Goal: Task Accomplishment & Management: Manage account settings

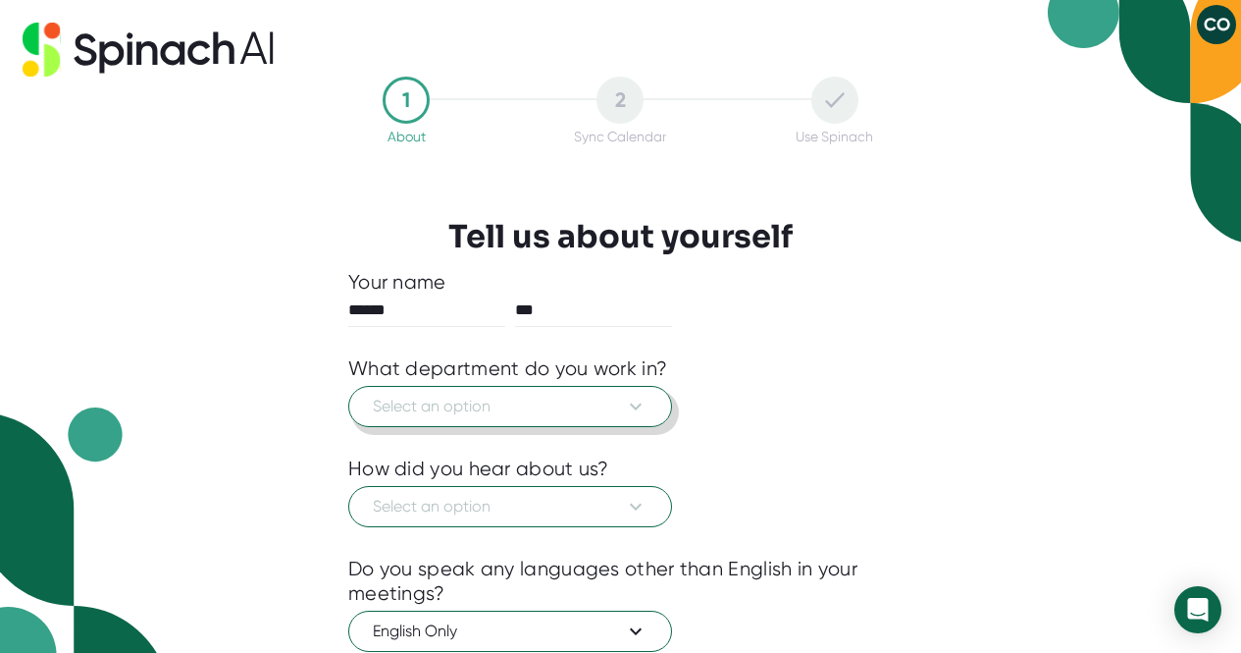
click at [640, 408] on icon at bounding box center [636, 406] width 24 height 24
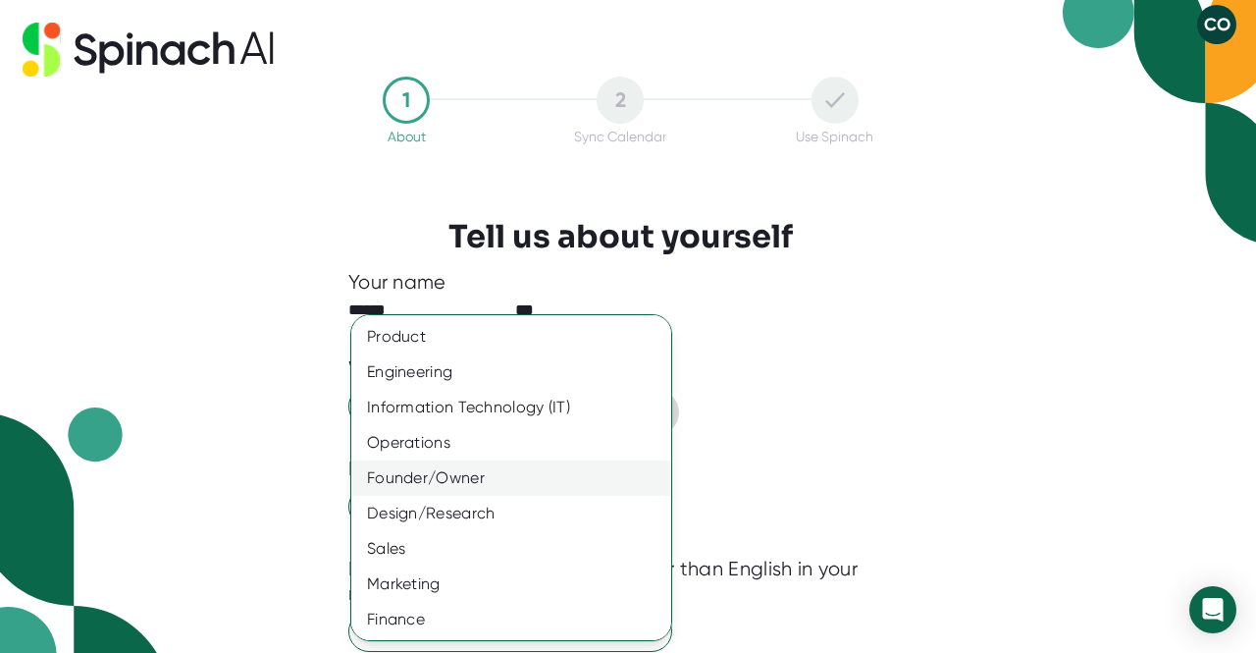
click at [514, 473] on div "Founder/Owner" at bounding box center [518, 477] width 335 height 35
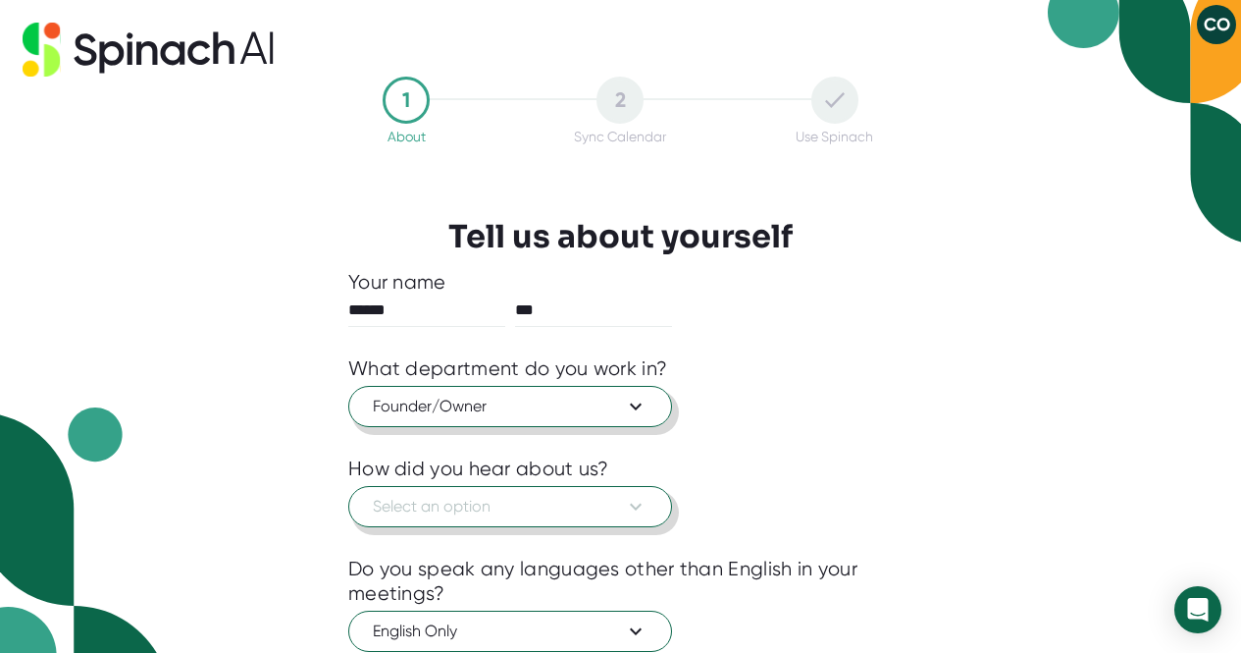
click at [634, 505] on icon at bounding box center [636, 507] width 24 height 24
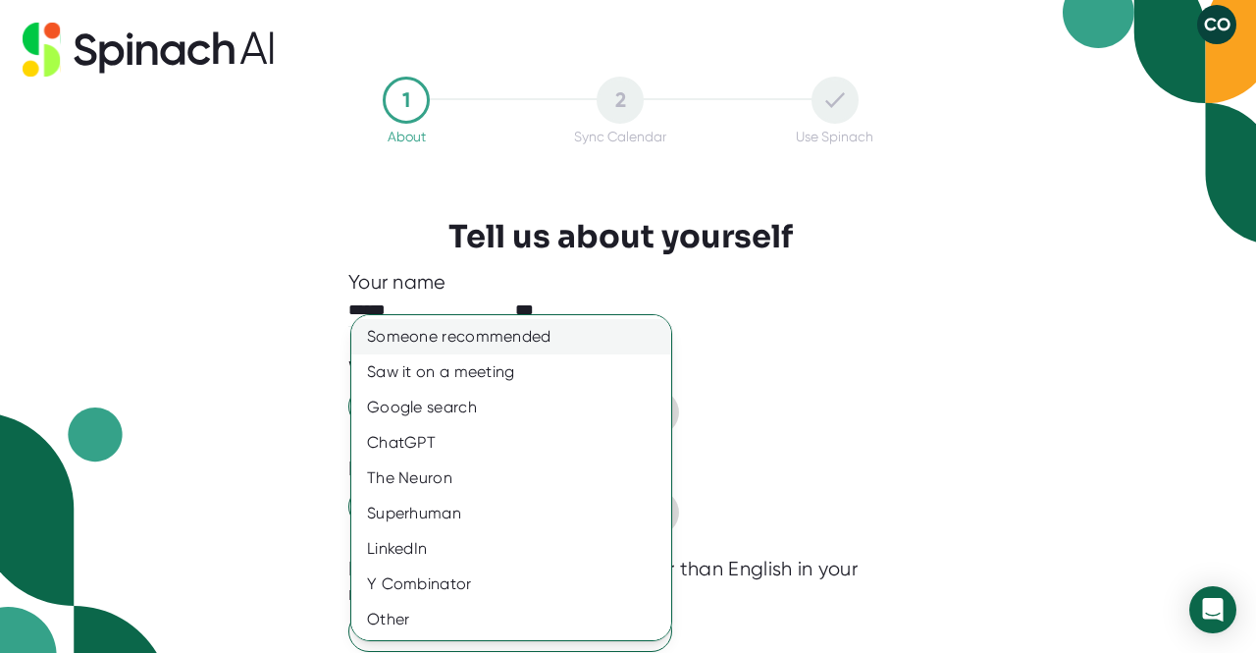
click at [555, 325] on div "Someone recommended" at bounding box center [518, 336] width 335 height 35
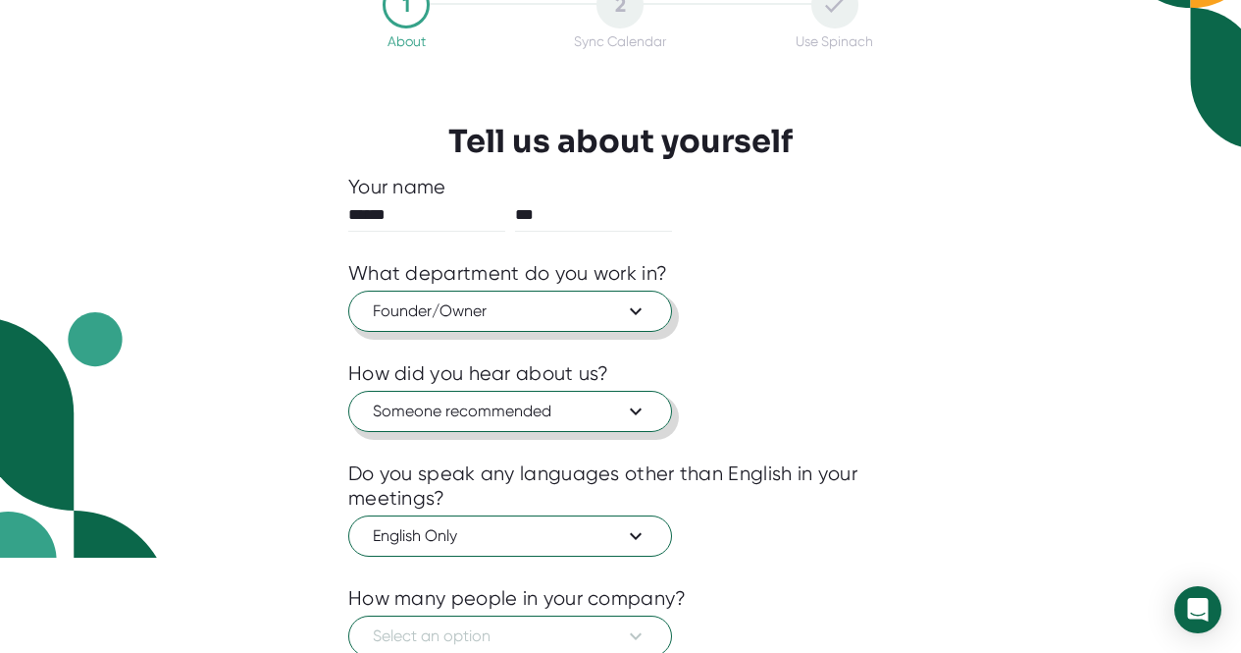
scroll to position [98, 0]
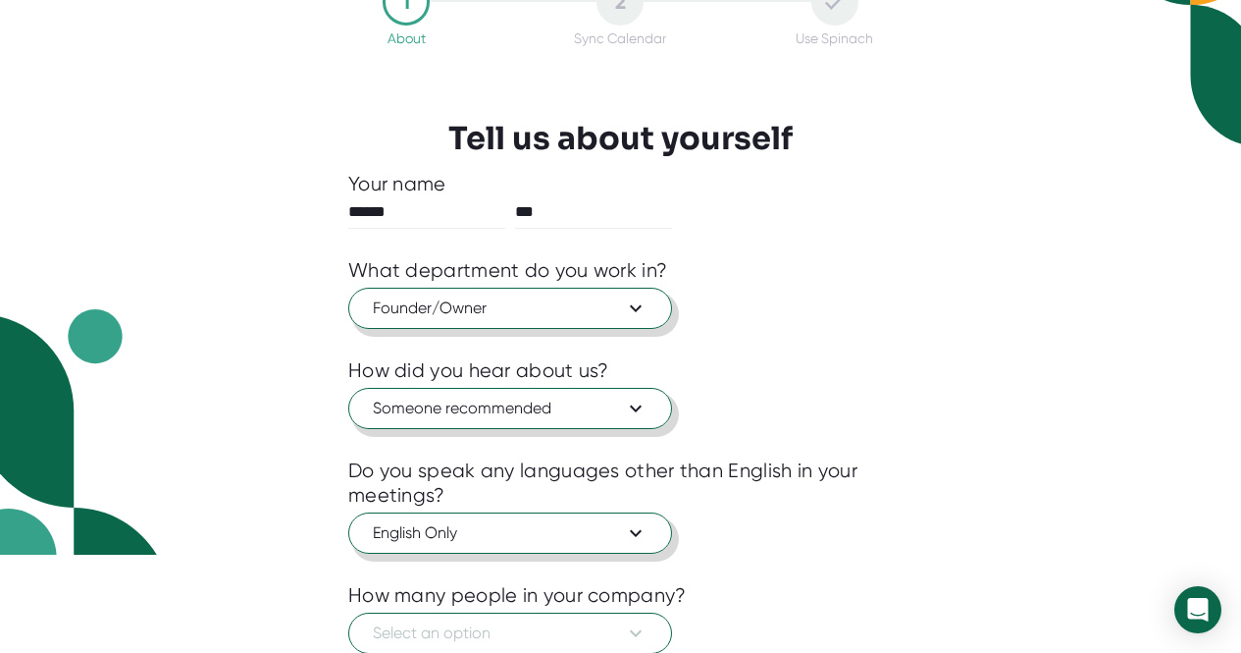
click at [634, 523] on icon at bounding box center [636, 533] width 24 height 24
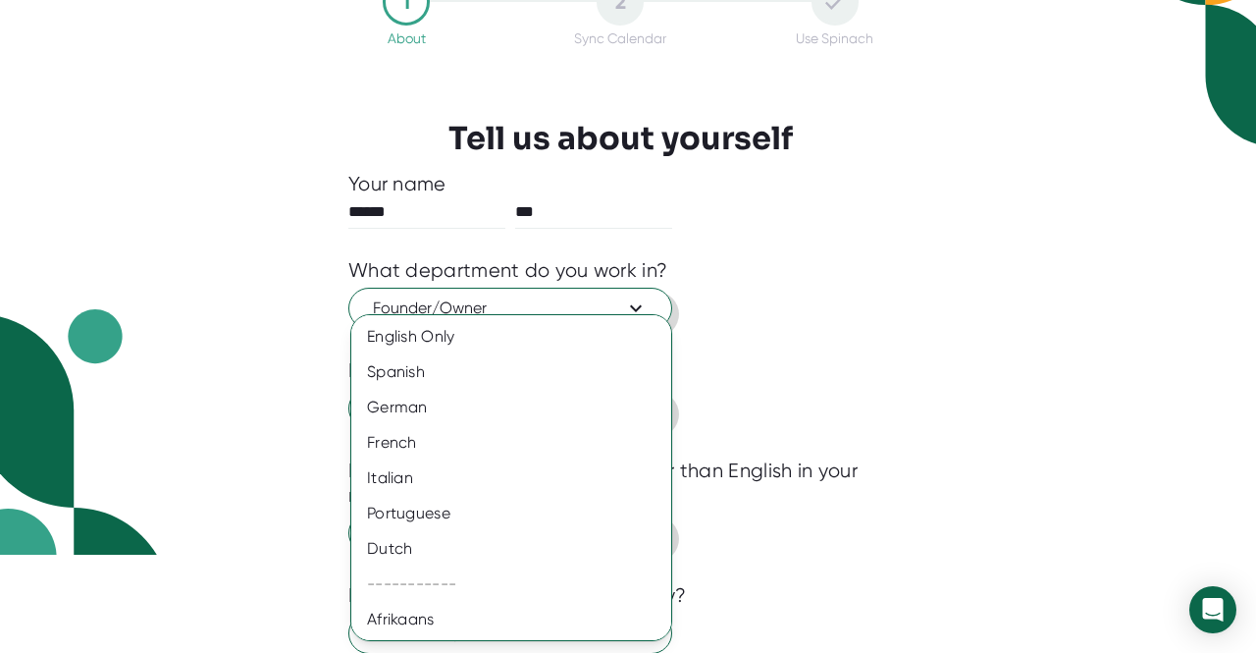
click at [895, 532] on div at bounding box center [628, 326] width 1256 height 653
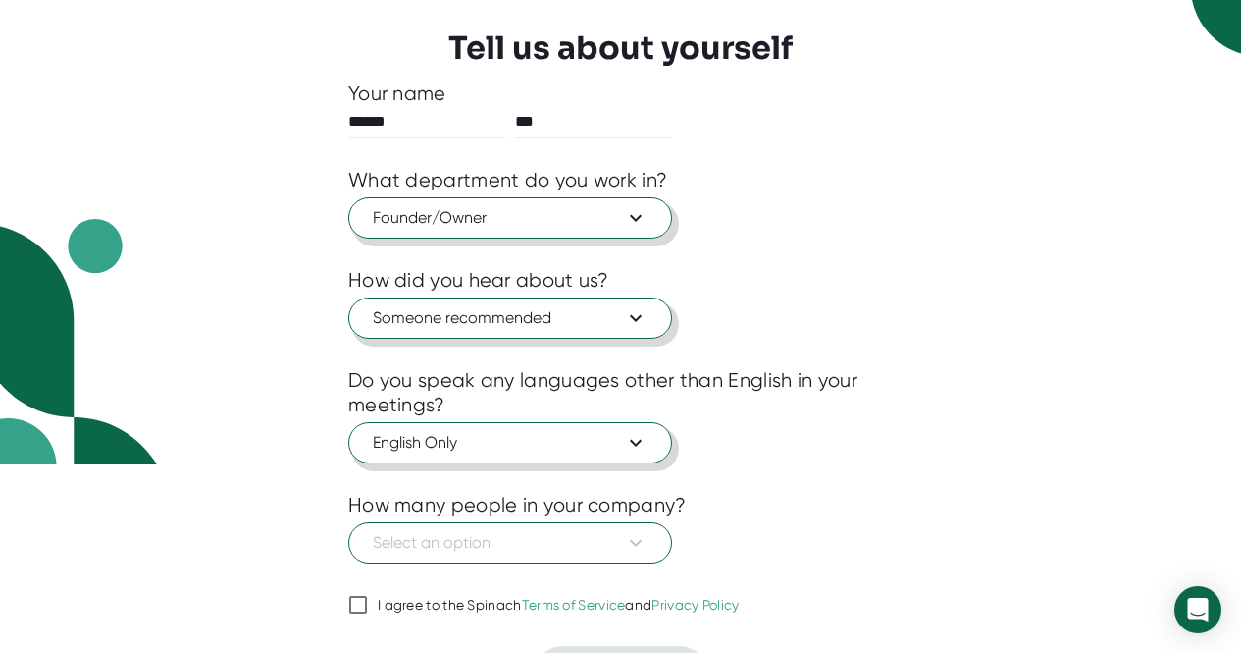
scroll to position [196, 0]
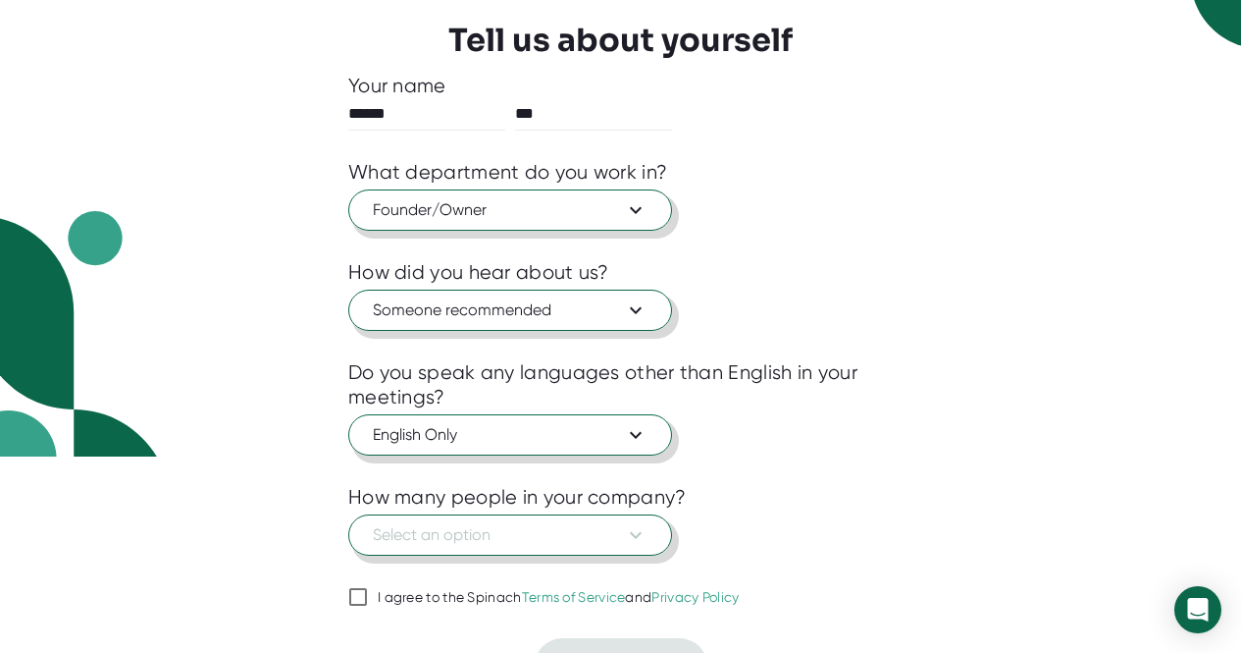
click at [632, 532] on icon at bounding box center [636, 535] width 24 height 24
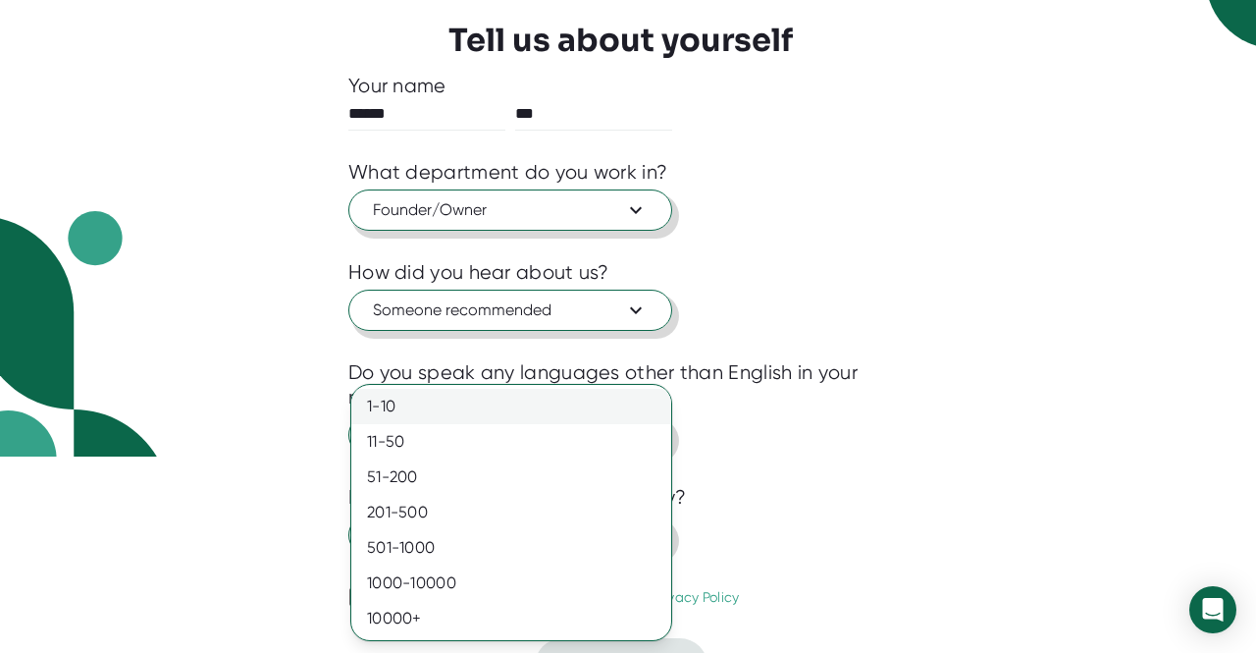
click at [523, 414] on div "1-10" at bounding box center [511, 406] width 320 height 35
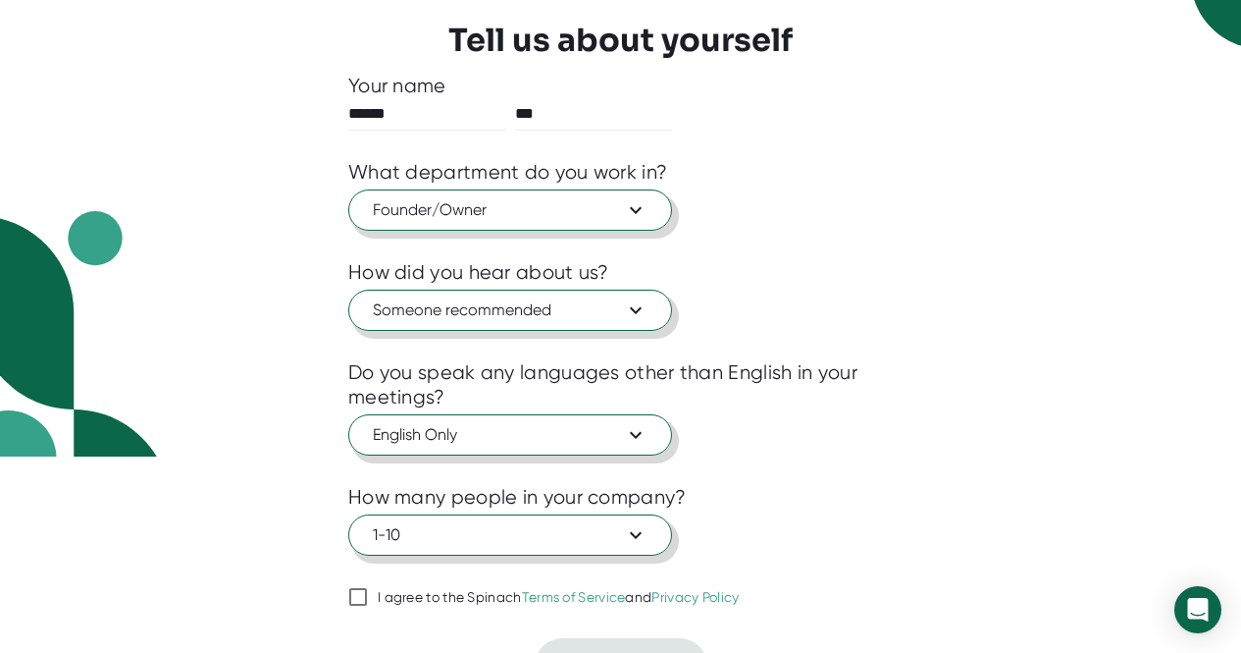
click at [362, 595] on input "I agree to the Spinach Terms of Service and Privacy Policy" at bounding box center [358, 597] width 20 height 24
checkbox input "true"
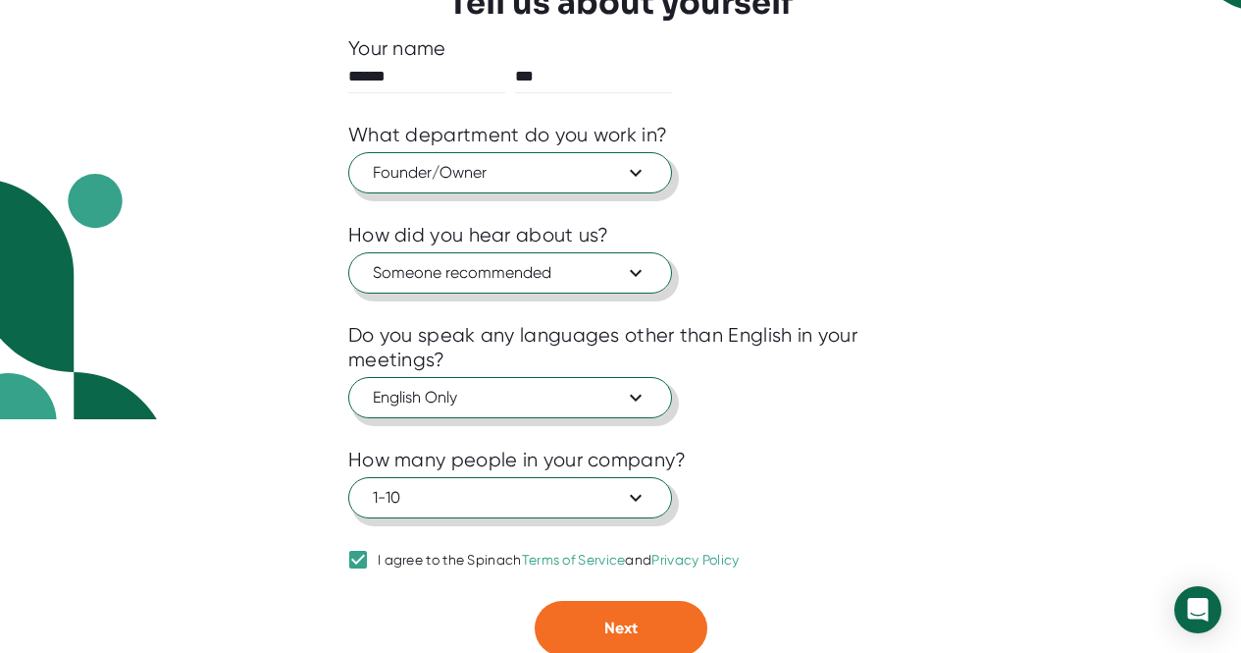
scroll to position [237, 0]
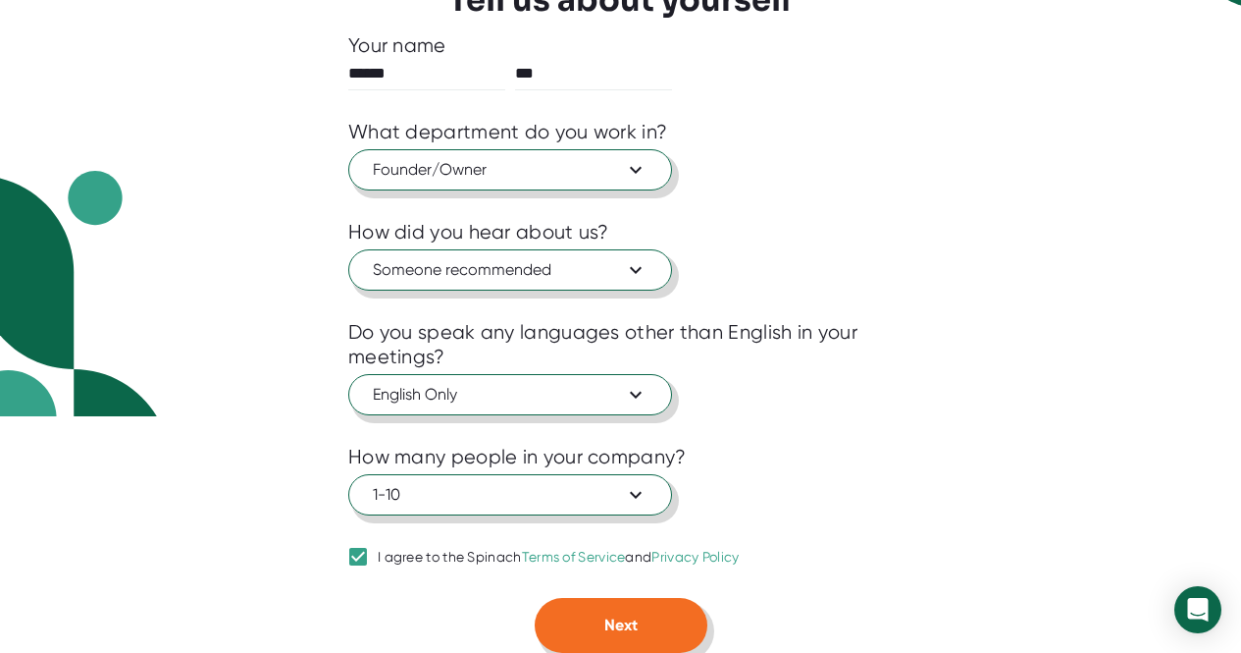
click at [654, 625] on button "Next" at bounding box center [621, 625] width 173 height 55
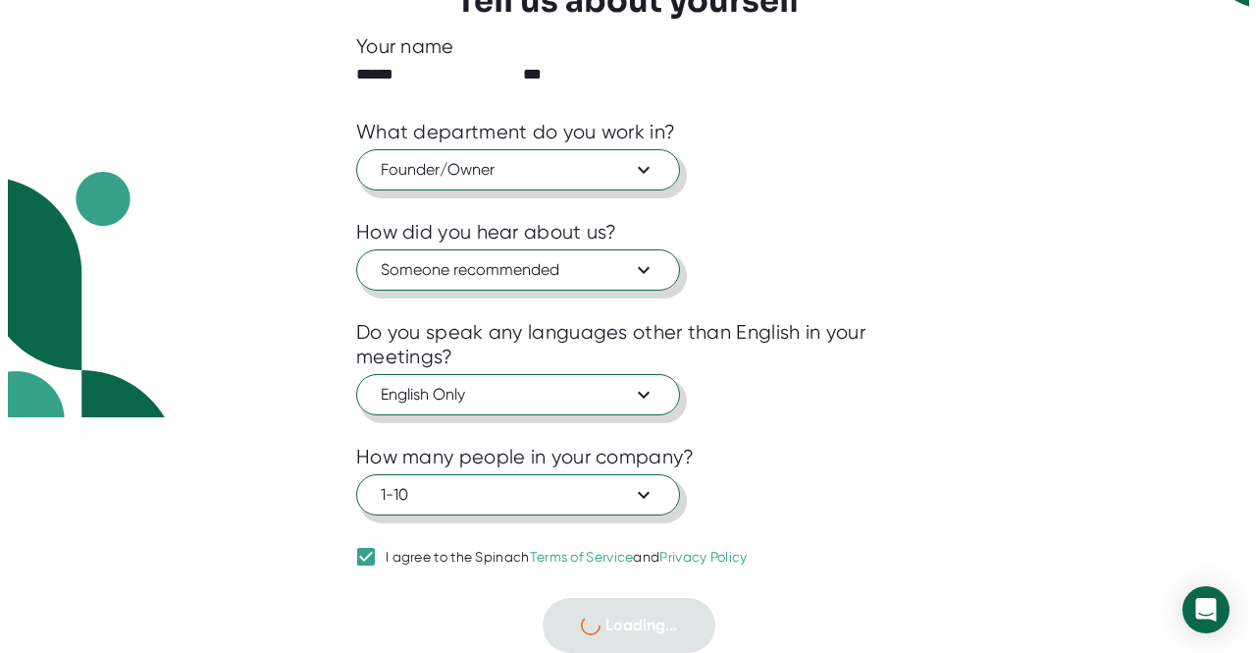
scroll to position [0, 0]
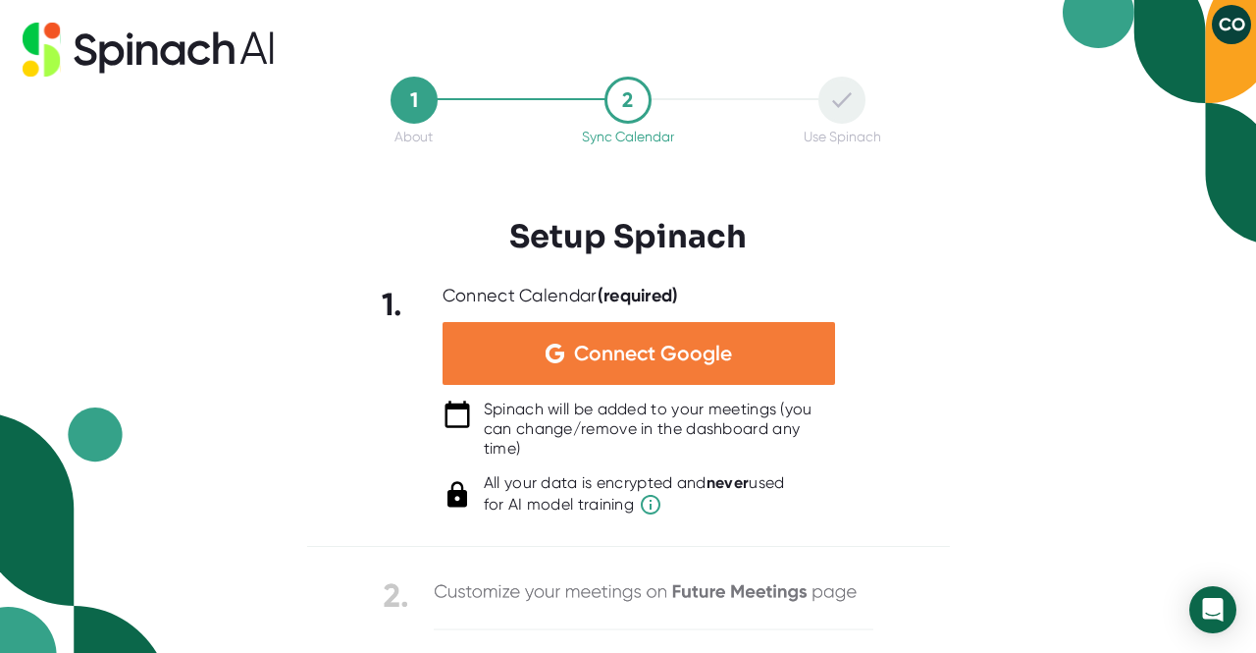
click at [676, 351] on span "Connect Google" at bounding box center [653, 353] width 158 height 20
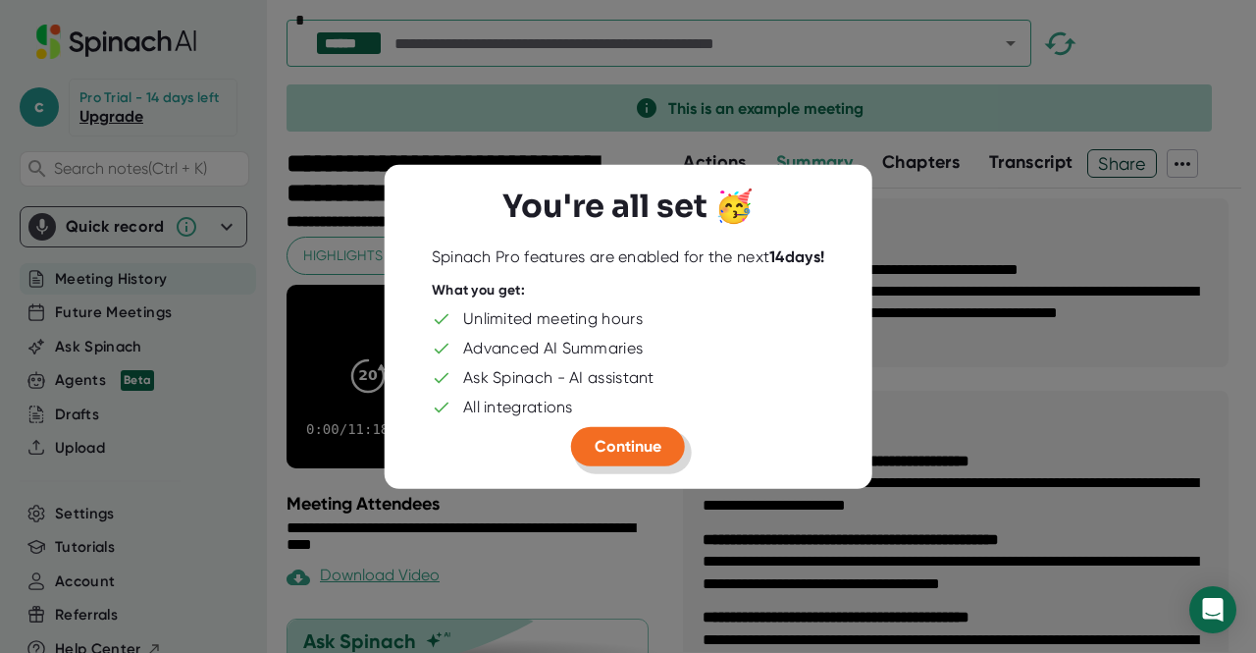
click at [626, 454] on span "Continue" at bounding box center [628, 445] width 67 height 19
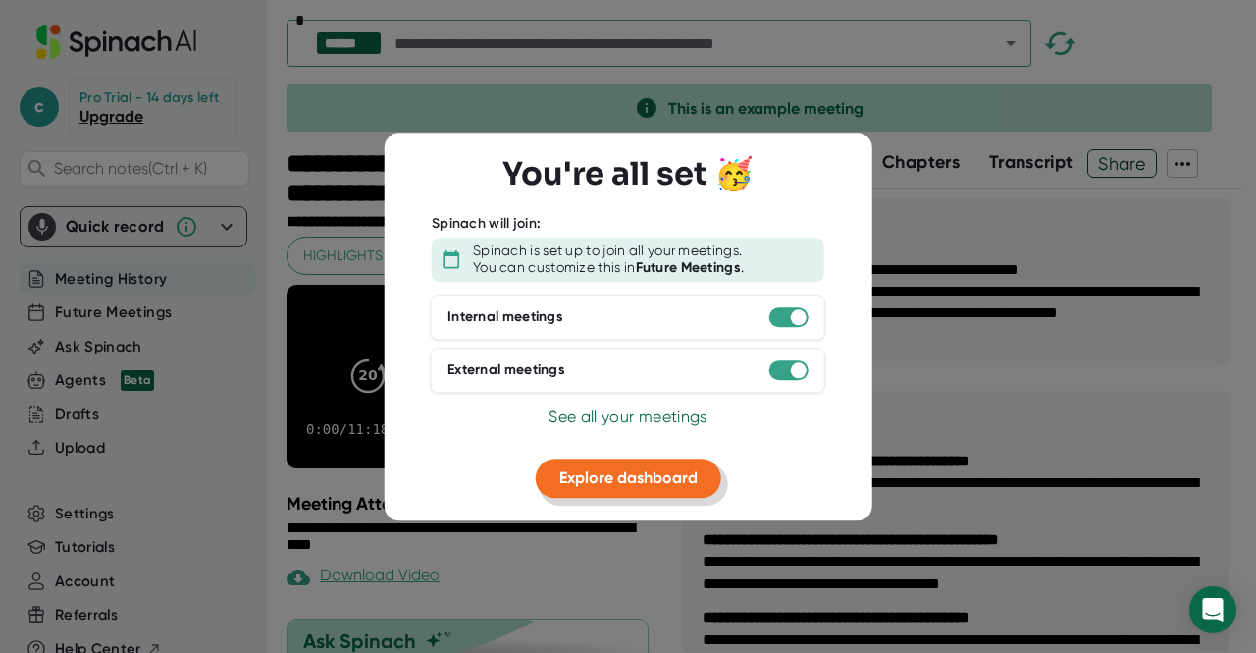
click at [626, 478] on span "Explore dashboard" at bounding box center [628, 477] width 138 height 19
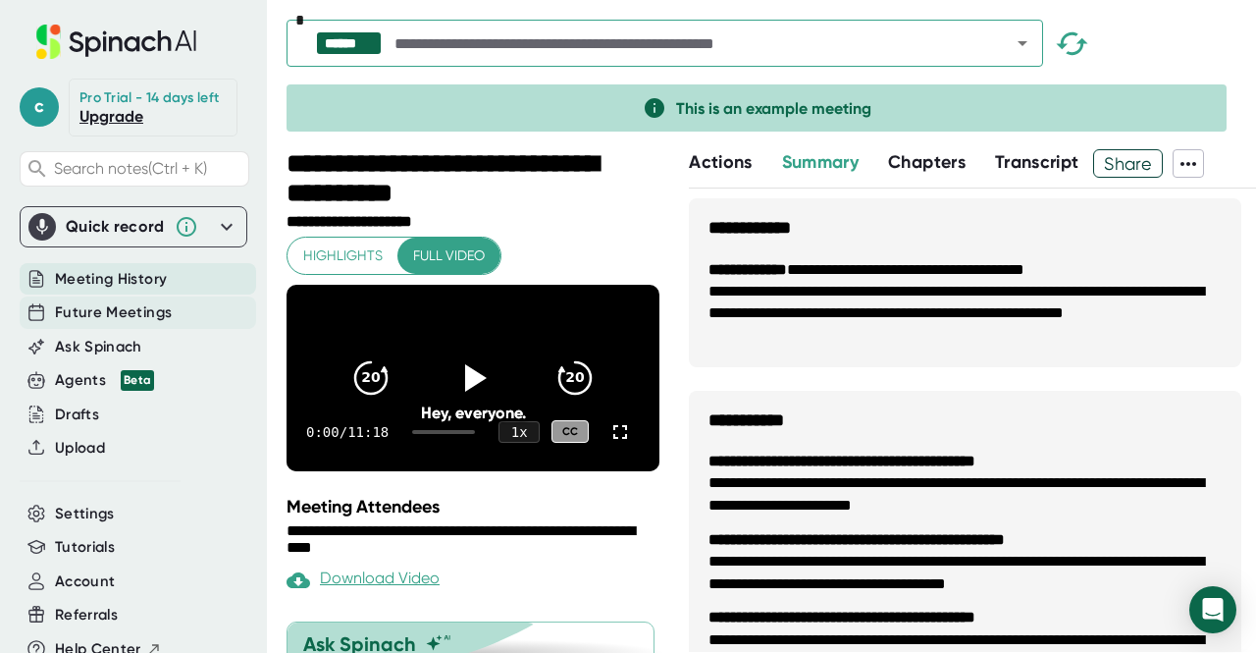
click at [124, 323] on span "Future Meetings" at bounding box center [113, 312] width 117 height 23
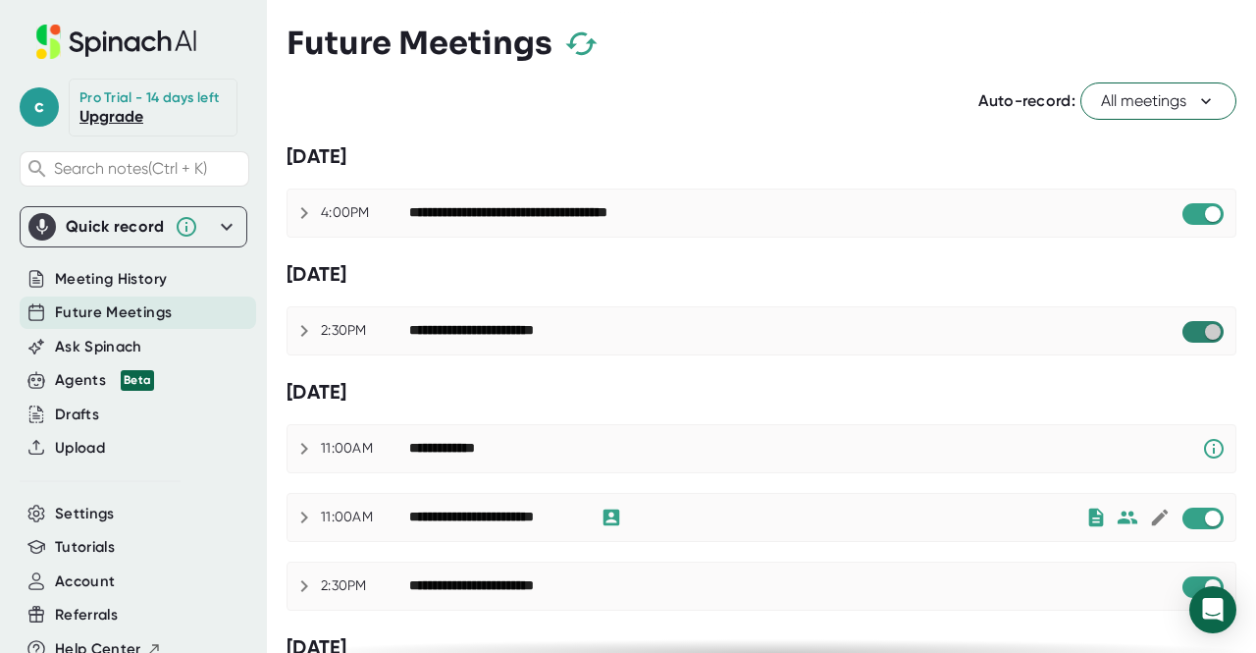
click at [1186, 331] on input "checkbox" at bounding box center [1212, 332] width 56 height 18
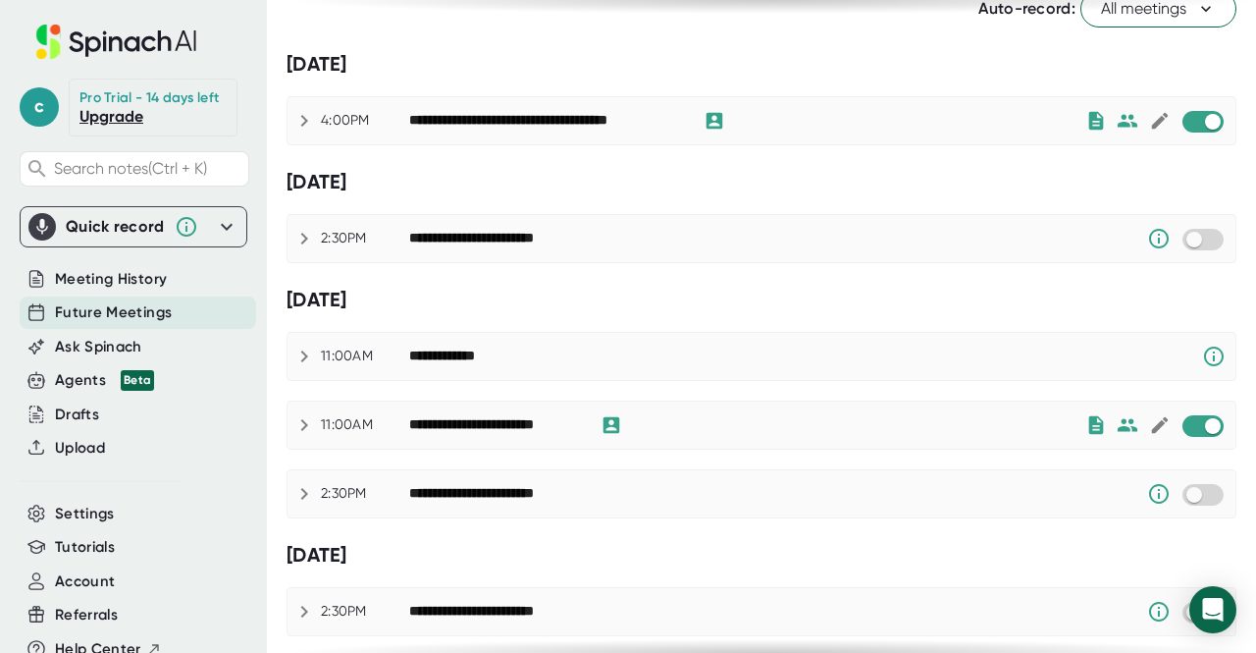
scroll to position [98, 0]
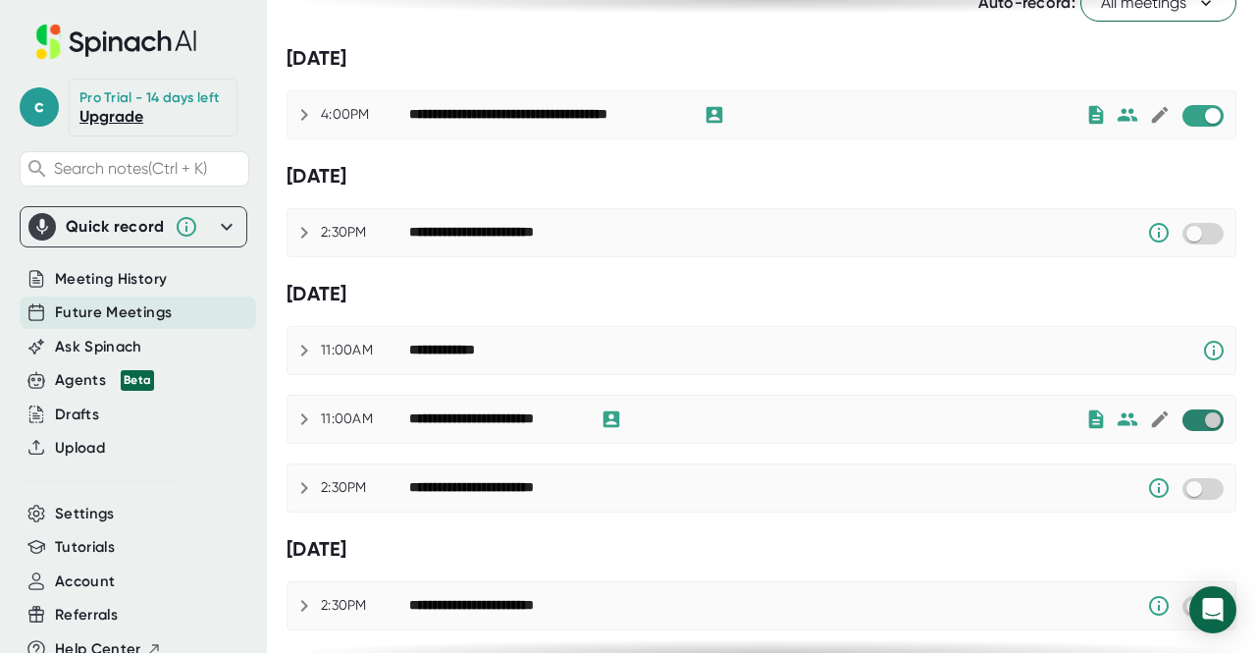
click at [1202, 416] on input "checkbox" at bounding box center [1212, 420] width 56 height 18
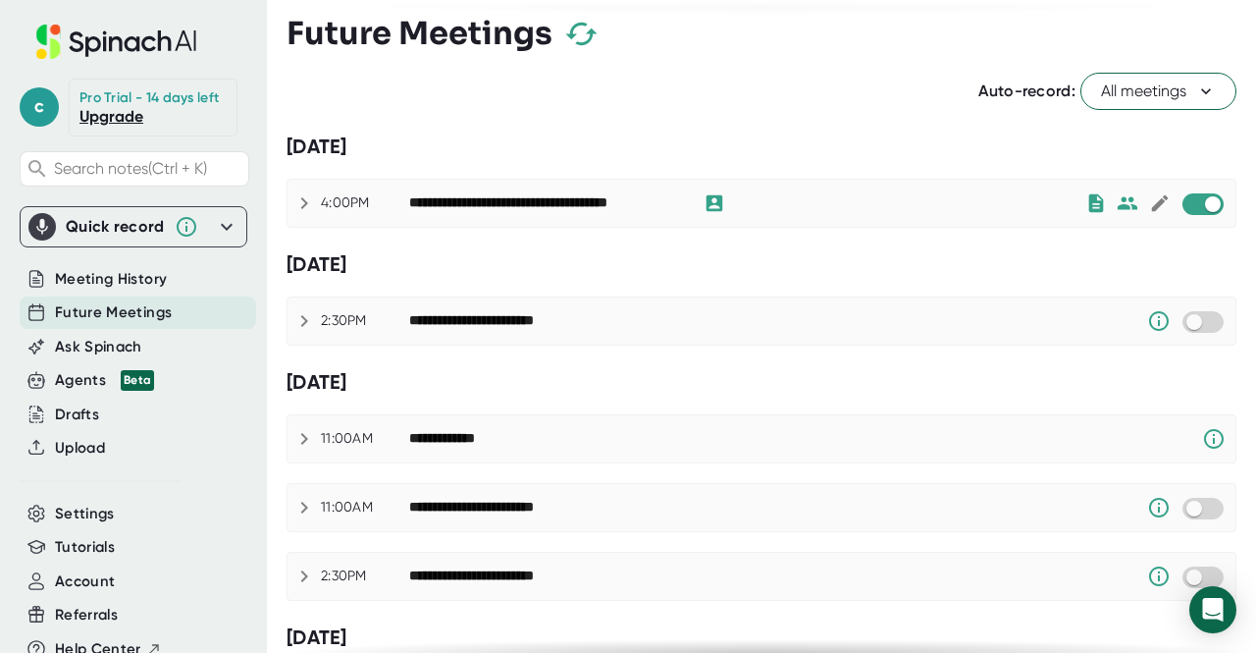
scroll to position [0, 0]
